Goal: Communication & Community: Share content

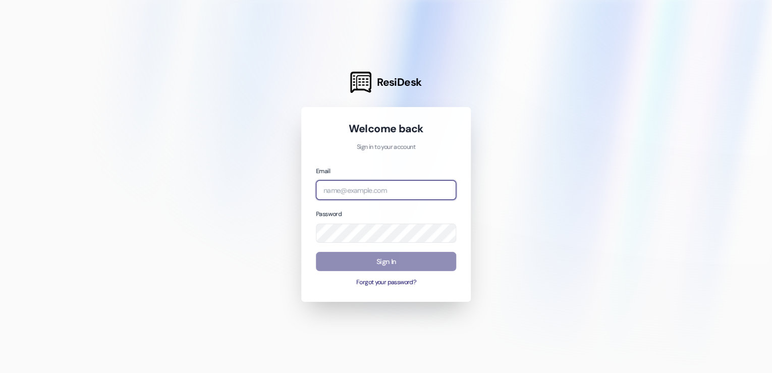
type input "tandersen@maikerhp.org"
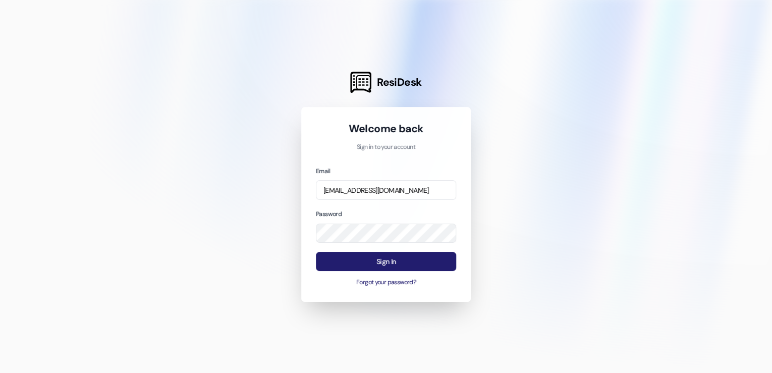
click at [411, 257] on button "Sign In" at bounding box center [386, 262] width 140 height 20
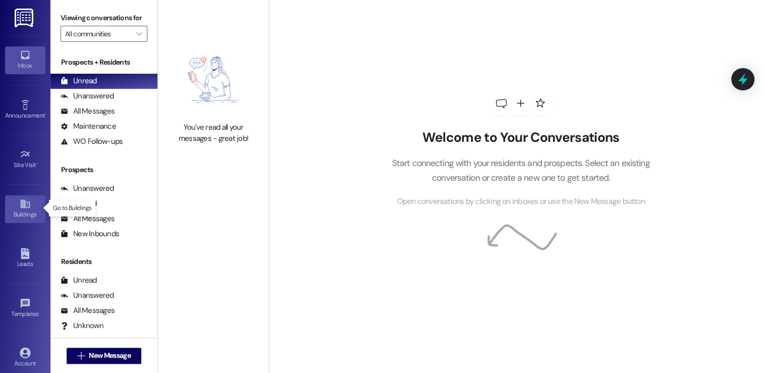
click at [24, 210] on div "Buildings" at bounding box center [25, 214] width 50 height 10
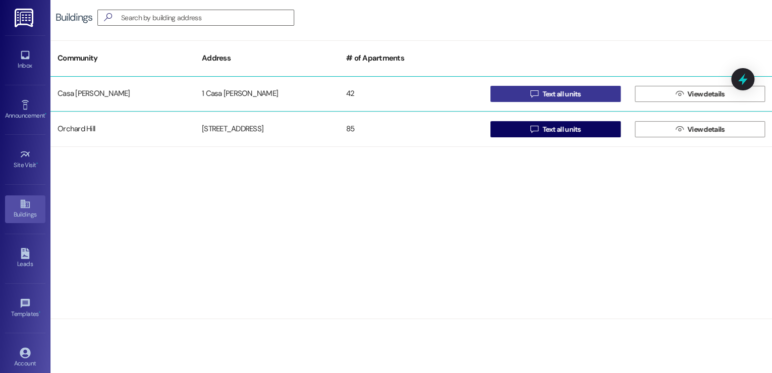
click at [564, 97] on span "Text all units" at bounding box center [562, 94] width 38 height 11
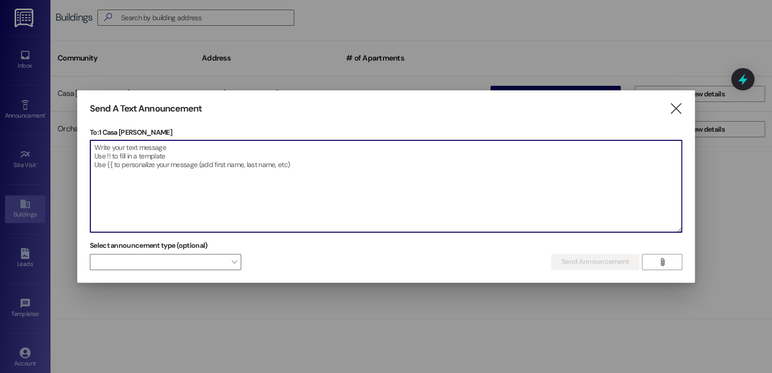
drag, startPoint x: 143, startPoint y: 149, endPoint x: 146, endPoint y: 133, distance: 16.9
click at [143, 149] on textarea at bounding box center [386, 186] width 592 height 92
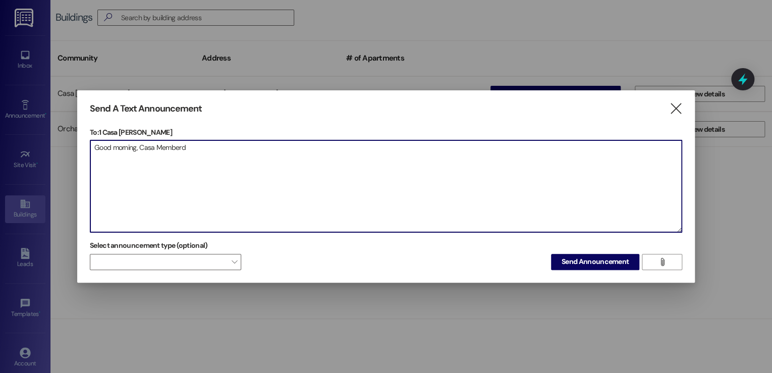
type textarea "Good morning, Casa Memberd"
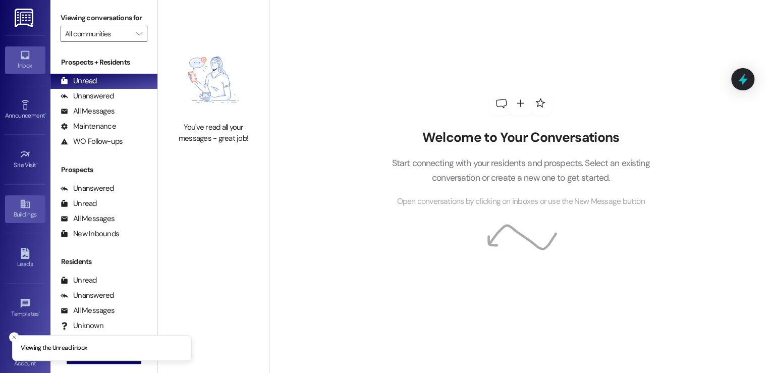
click at [30, 209] on div "Buildings" at bounding box center [25, 214] width 50 height 10
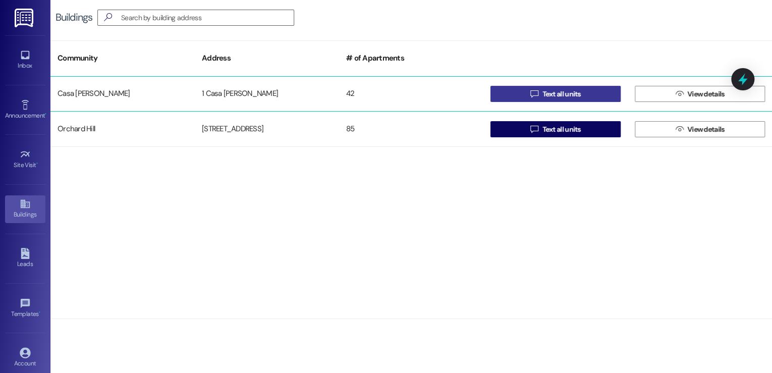
click at [569, 91] on span "Text all units" at bounding box center [562, 94] width 38 height 11
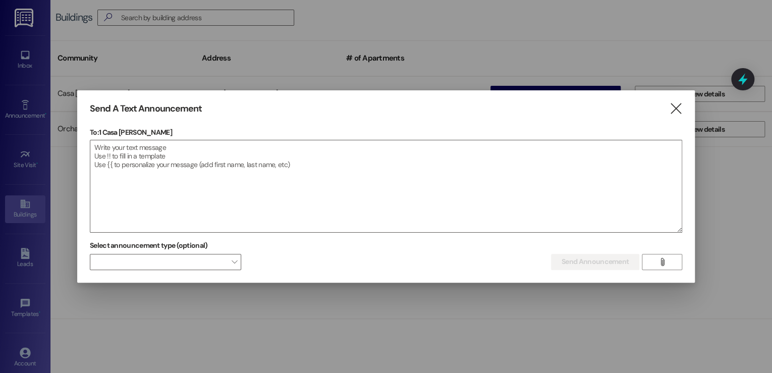
click at [105, 137] on p "To: 1 Casa [PERSON_NAME]" at bounding box center [386, 132] width 593 height 10
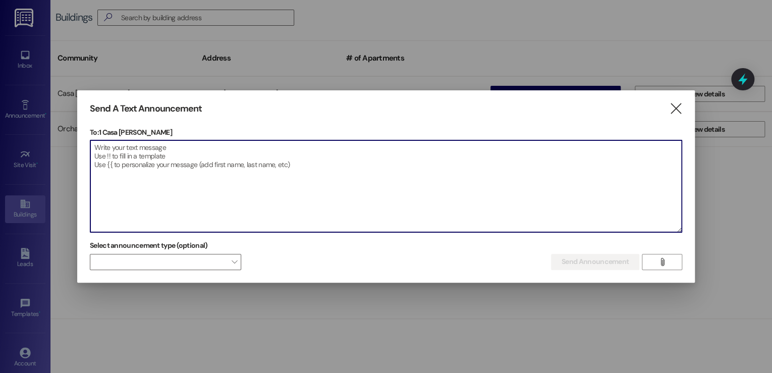
click at [108, 149] on textarea at bounding box center [386, 186] width 592 height 92
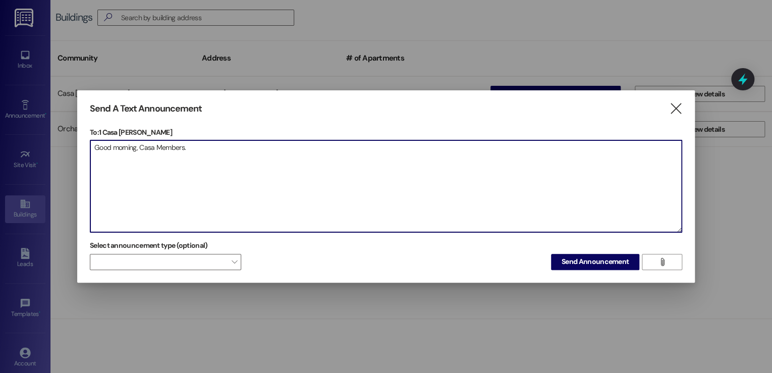
click at [247, 157] on textarea "Good morning, Casa Members." at bounding box center [386, 186] width 592 height 92
click at [229, 152] on textarea "Good morning, Casa Members." at bounding box center [386, 186] width 592 height 92
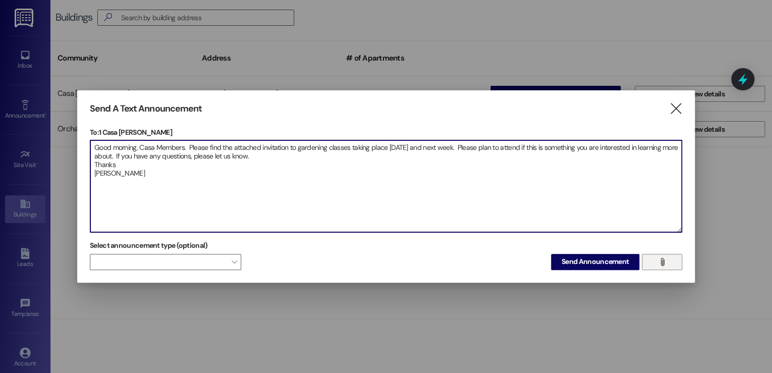
type textarea "Good morning, Casa Members. Please find the attached invitation to gardening cl…"
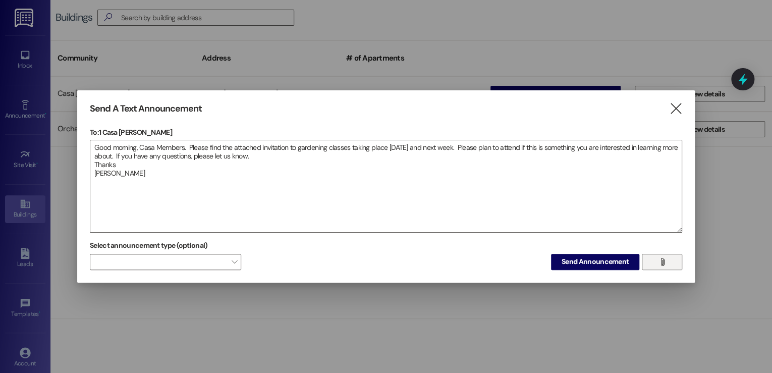
click at [653, 266] on button "" at bounding box center [662, 262] width 40 height 16
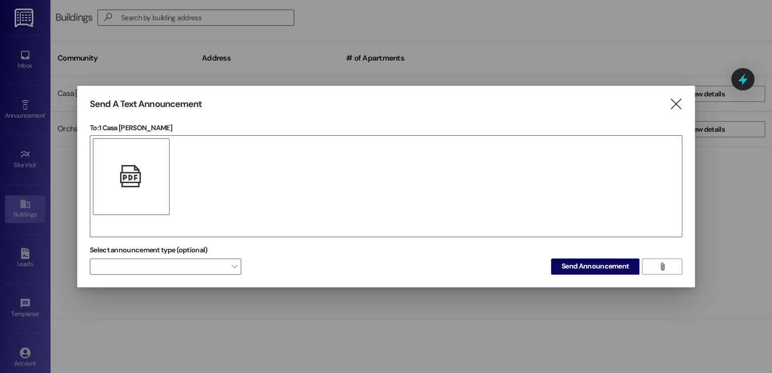
click at [129, 160] on div "" at bounding box center [131, 176] width 77 height 77
drag, startPoint x: 129, startPoint y: 160, endPoint x: 132, endPoint y: 175, distance: 14.9
click at [132, 175] on icon "" at bounding box center [131, 176] width 22 height 11
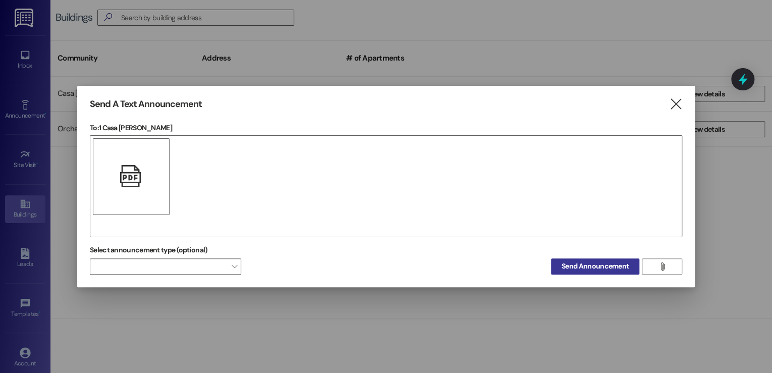
click at [588, 268] on span "Send Announcement" at bounding box center [595, 266] width 67 height 11
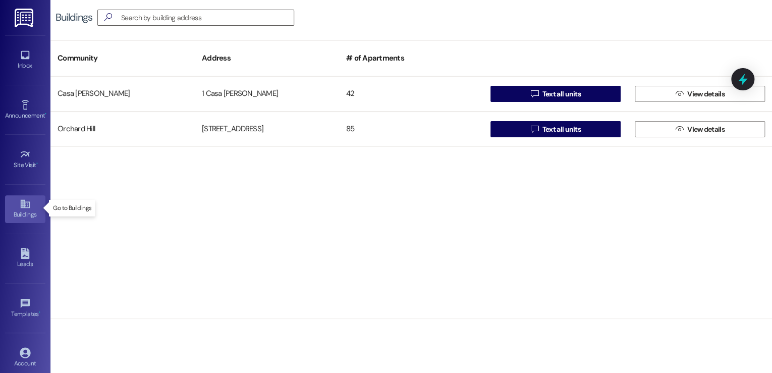
click at [33, 205] on link "Buildings" at bounding box center [25, 208] width 40 height 27
click at [26, 209] on div "Buildings" at bounding box center [25, 214] width 50 height 10
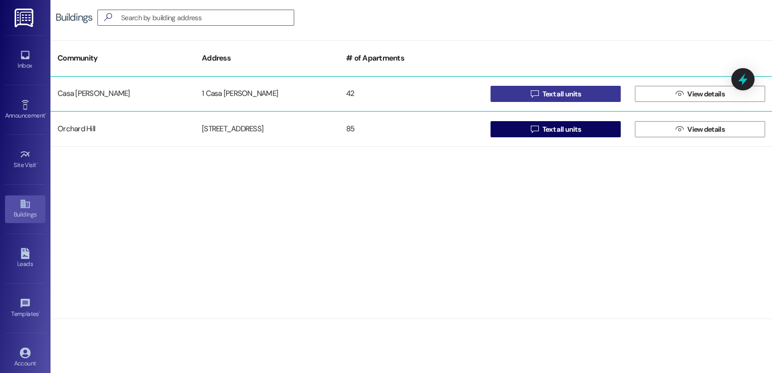
click at [602, 95] on button " Text all units" at bounding box center [556, 94] width 130 height 16
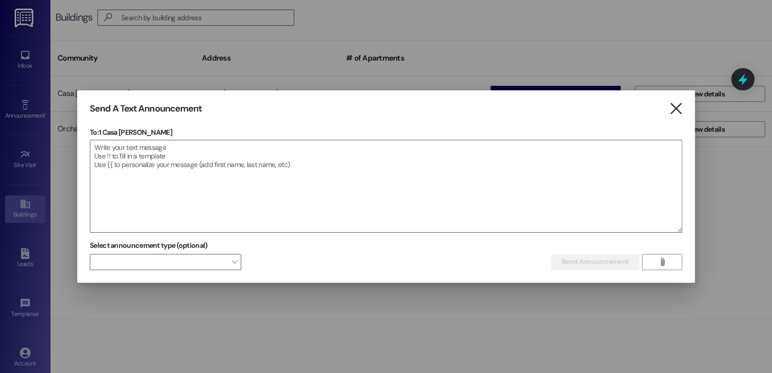
click at [670, 108] on icon "" at bounding box center [676, 108] width 14 height 11
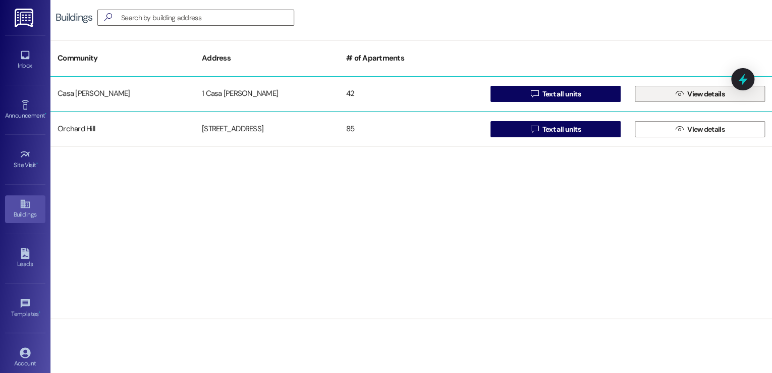
click at [680, 95] on icon "" at bounding box center [680, 94] width 8 height 8
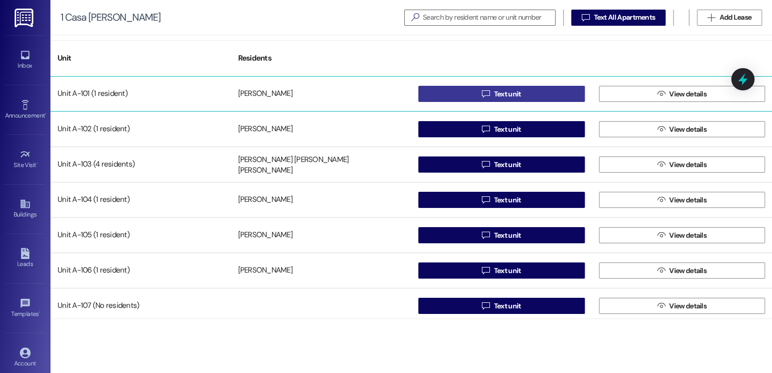
click at [550, 98] on button " Text unit" at bounding box center [501, 94] width 167 height 16
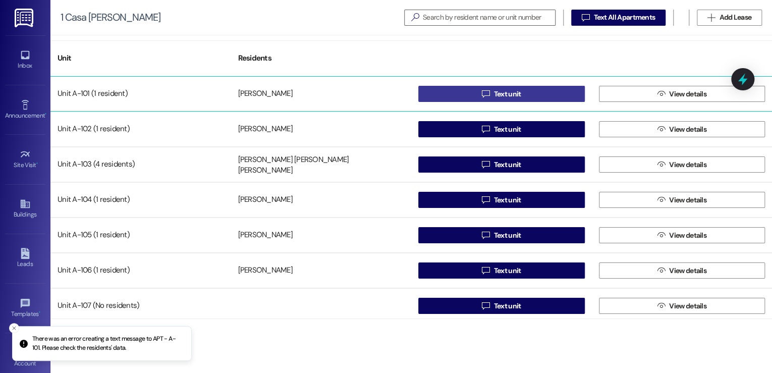
click at [509, 93] on span "Text unit" at bounding box center [507, 94] width 27 height 11
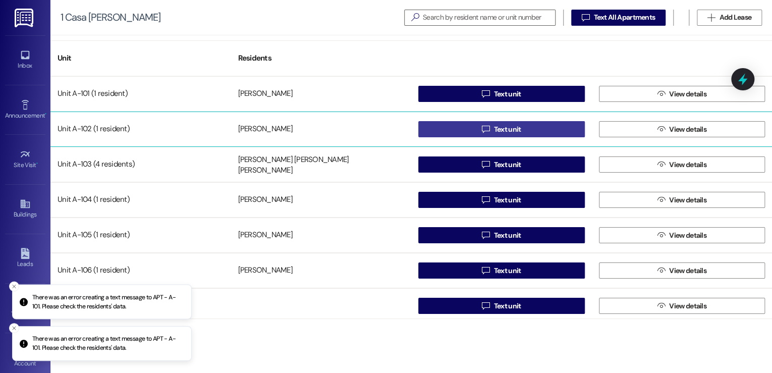
click at [511, 127] on span "Text unit" at bounding box center [507, 129] width 27 height 11
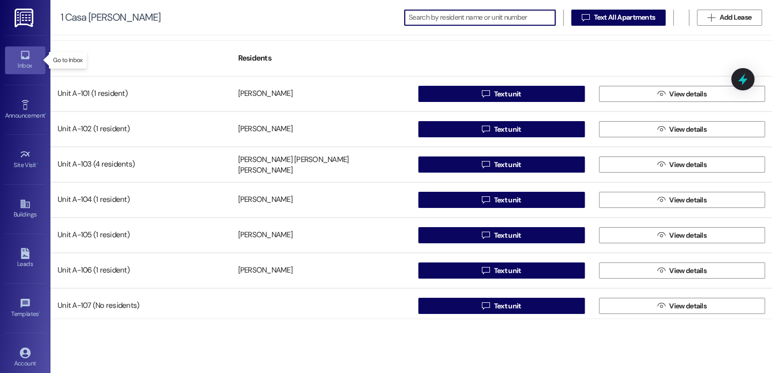
click at [27, 63] on div "Inbox" at bounding box center [25, 66] width 50 height 10
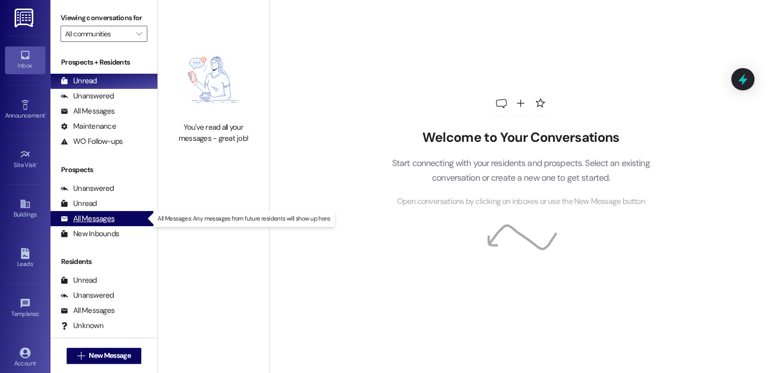
click at [84, 222] on div "All Messages" at bounding box center [88, 219] width 54 height 11
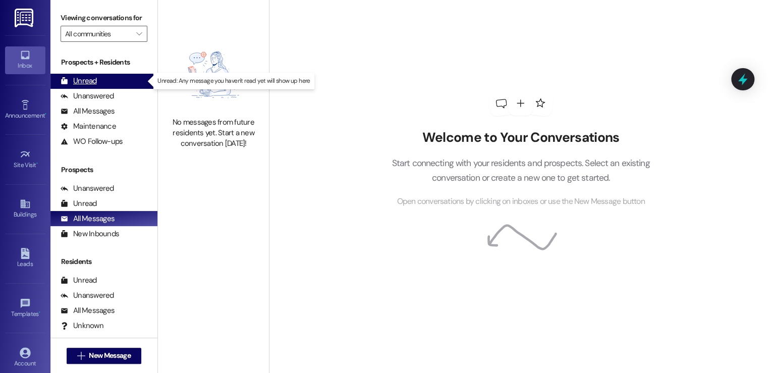
click at [85, 88] on div "Unread (0)" at bounding box center [103, 81] width 107 height 15
